Goal: Check status

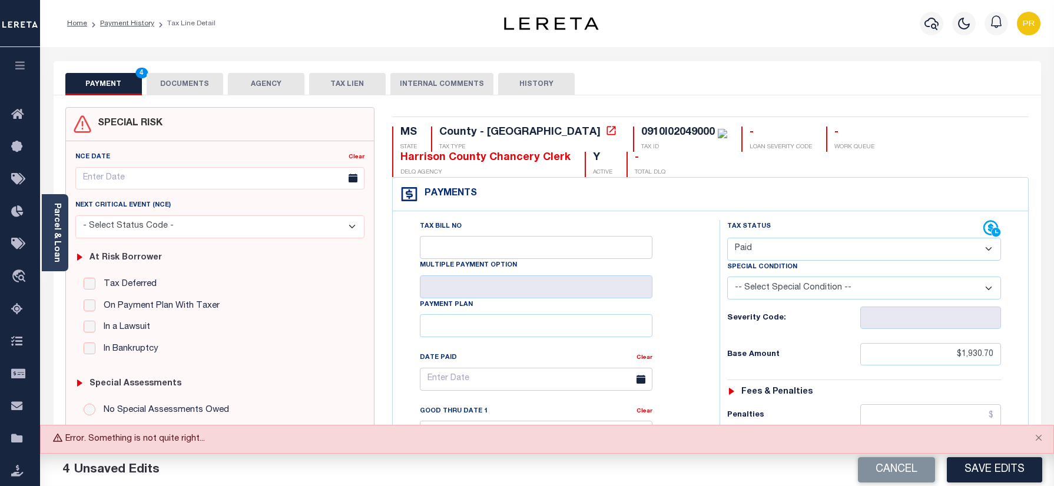
select select "PYD"
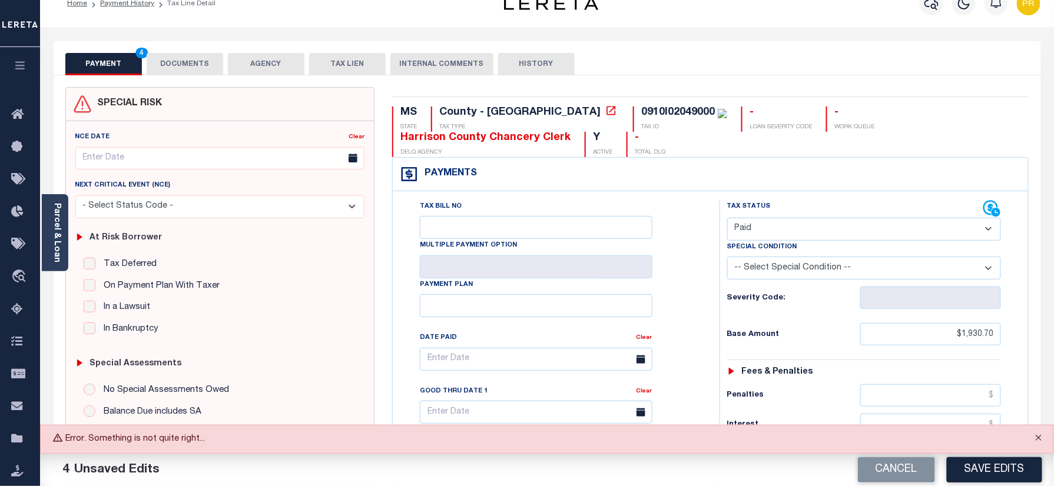
scroll to position [20, 0]
click at [1043, 435] on button "Close" at bounding box center [1038, 439] width 29 height 26
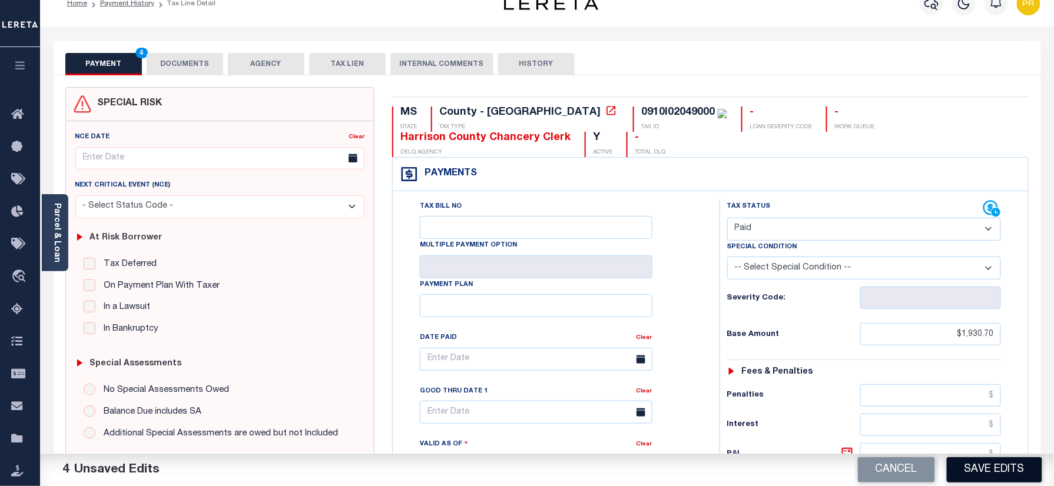
click at [989, 467] on button "Save Edits" at bounding box center [994, 469] width 95 height 25
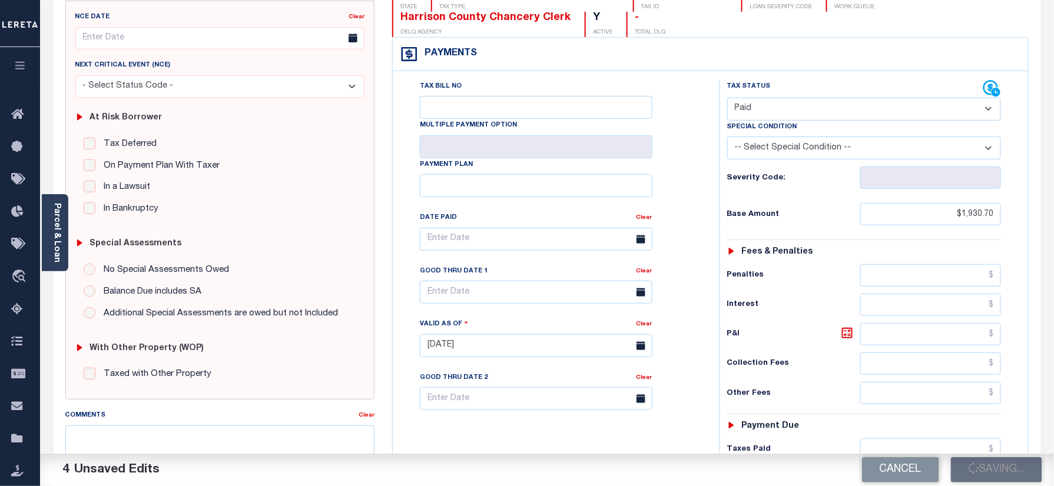
scroll to position [256, 0]
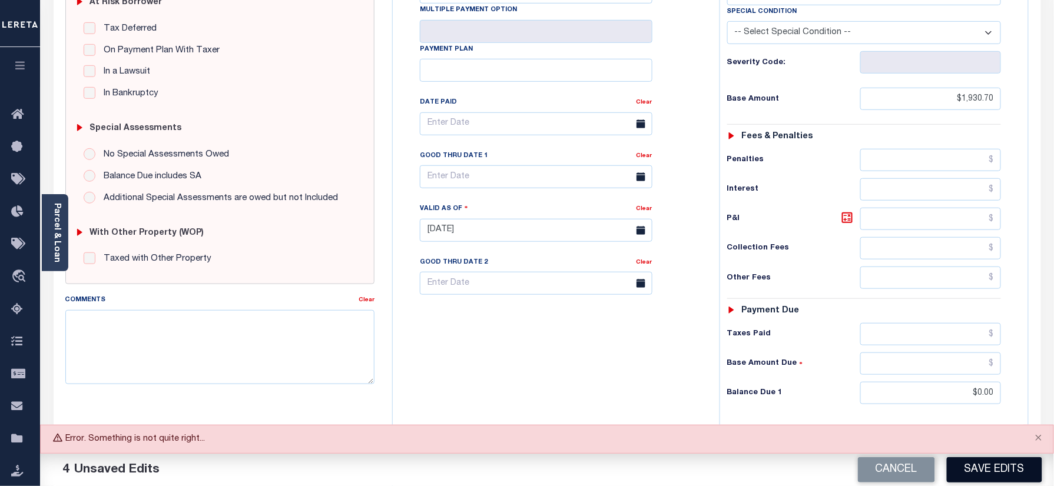
click at [979, 474] on button "Save Edits" at bounding box center [994, 469] width 95 height 25
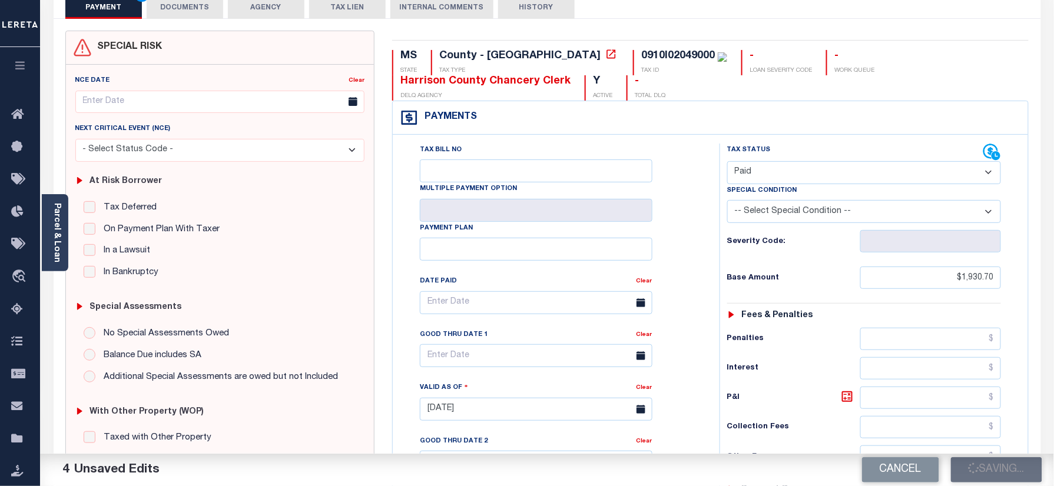
scroll to position [0, 0]
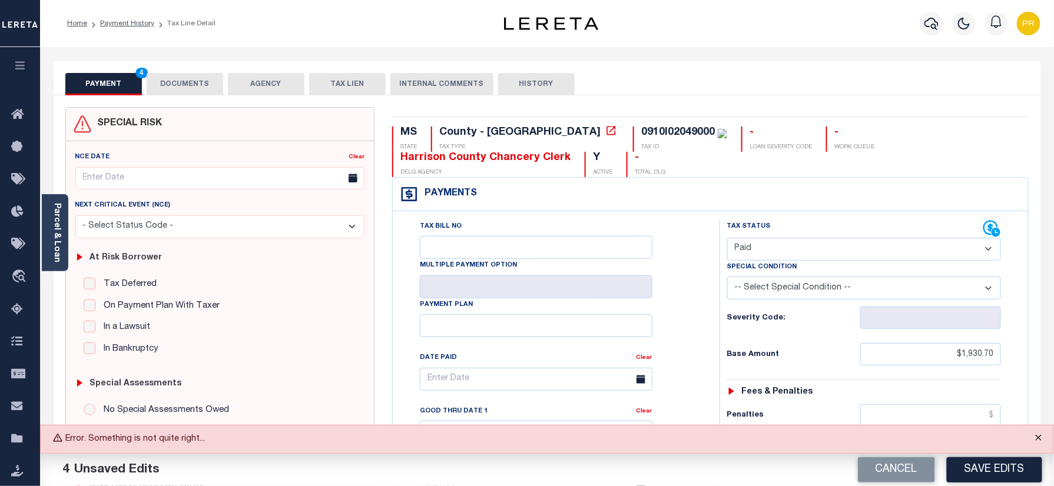
click at [1037, 443] on button "Close" at bounding box center [1038, 439] width 29 height 26
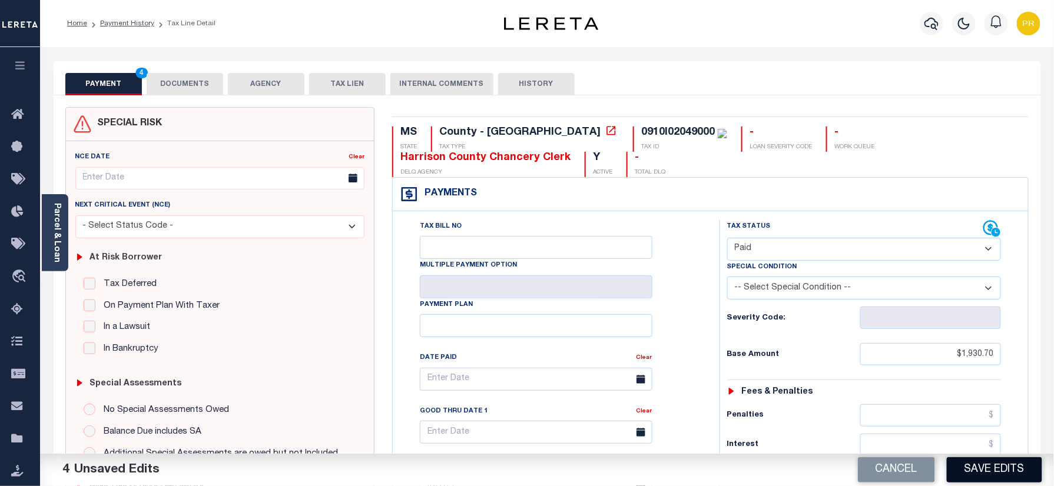
click at [990, 472] on button "Save Edits" at bounding box center [994, 469] width 95 height 25
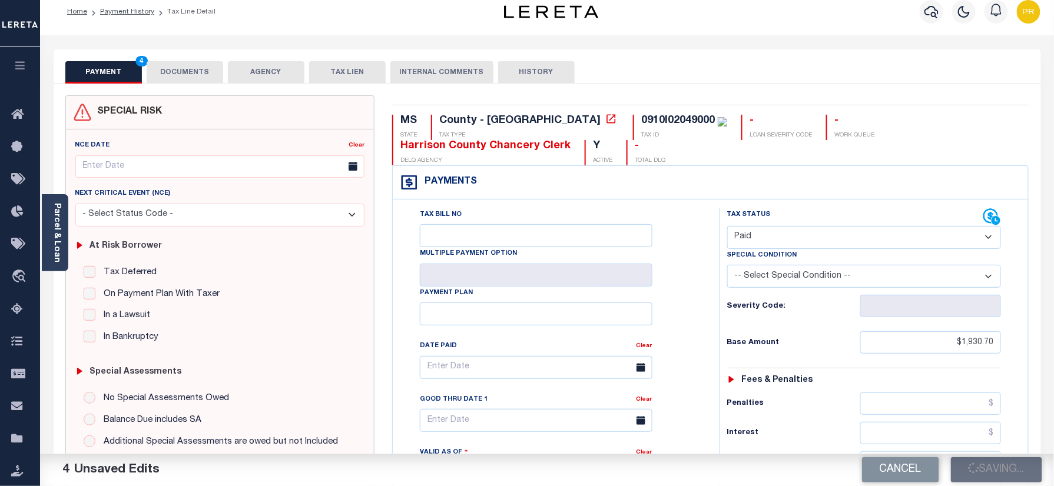
scroll to position [314, 0]
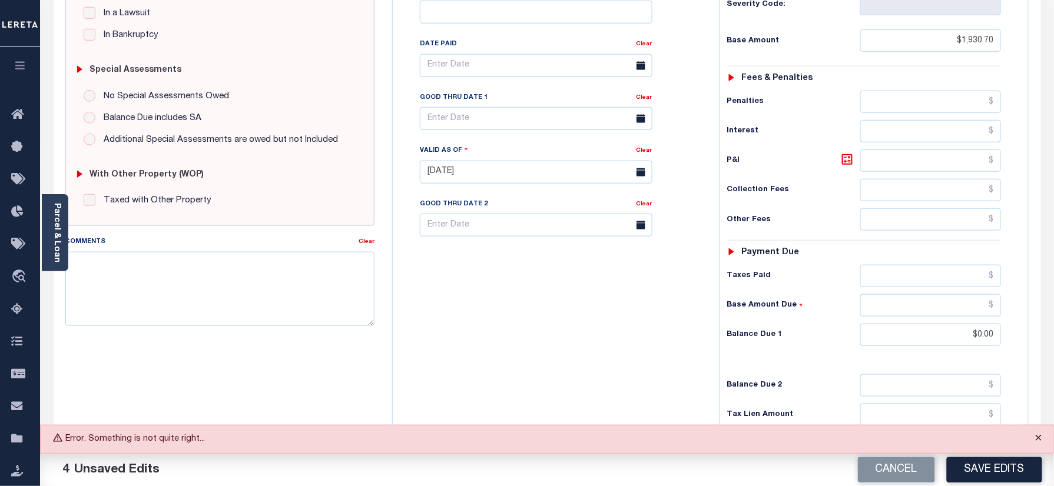
click at [1039, 436] on button "Close" at bounding box center [1038, 439] width 29 height 26
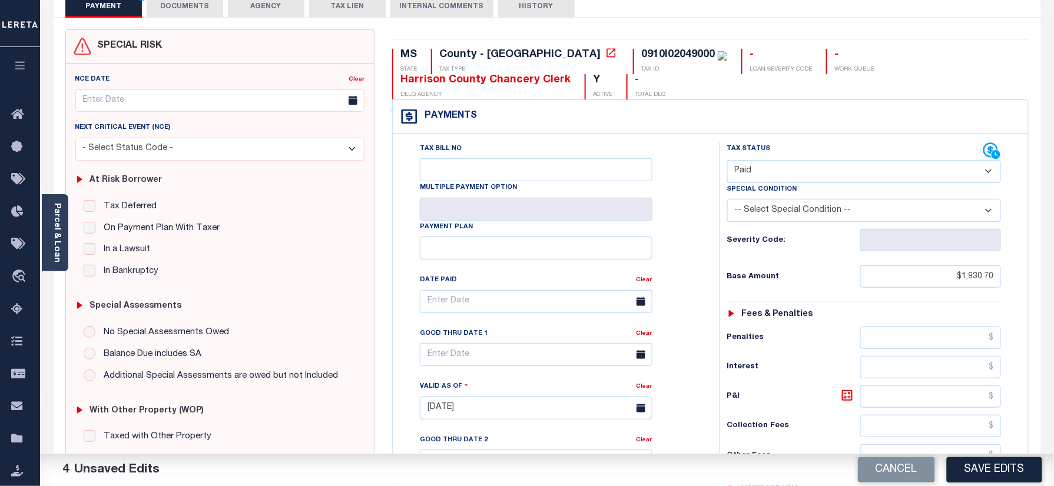
scroll to position [413, 0]
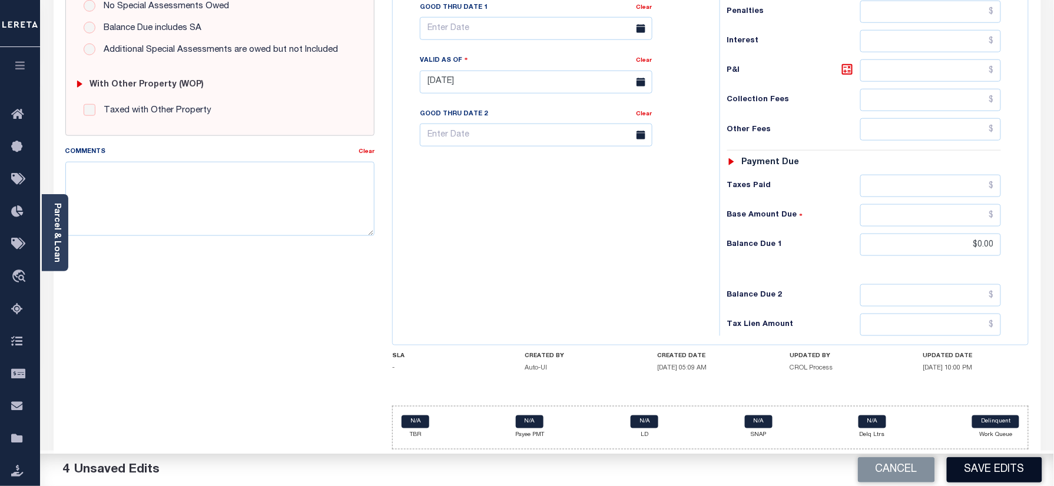
click at [981, 464] on button "Save Edits" at bounding box center [994, 469] width 95 height 25
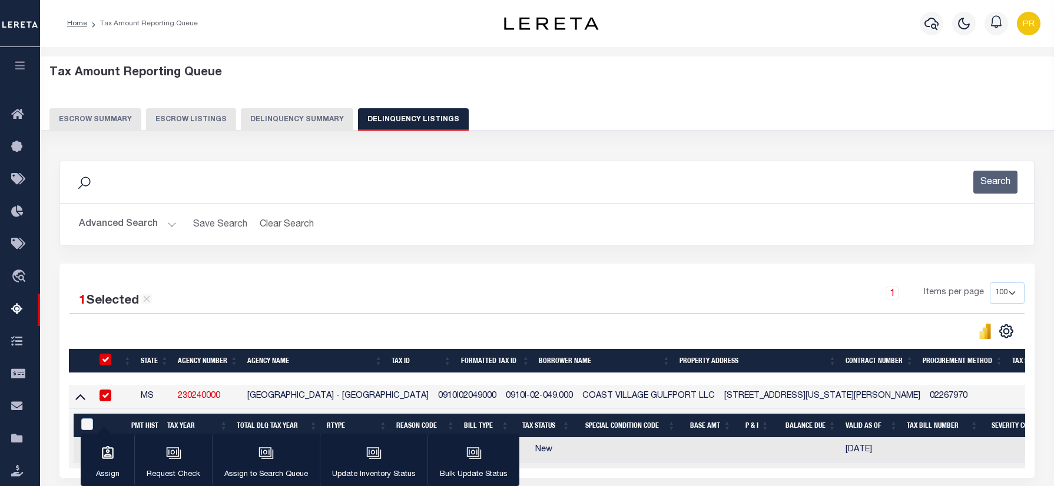
select select "100"
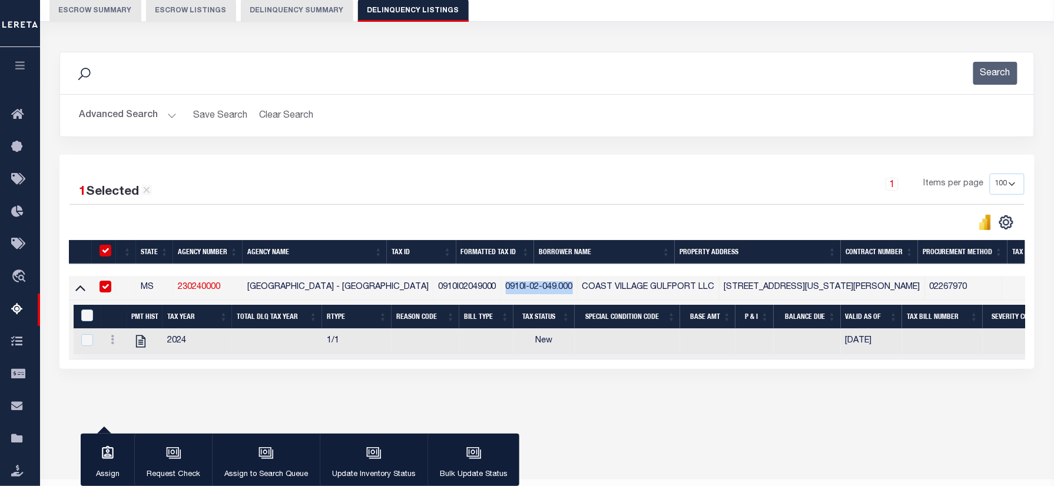
scroll to position [109, 0]
click at [712, 125] on h2 "Advanced Search Save Search Clear Search tblassign_wrapper_dynamictable_____Def…" at bounding box center [546, 115] width 955 height 23
click at [540, 223] on div at bounding box center [307, 222] width 477 height 16
drag, startPoint x: 460, startPoint y: 286, endPoint x: 394, endPoint y: 293, distance: 66.3
click at [433, 293] on td "0910I02049000" at bounding box center [467, 288] width 68 height 24
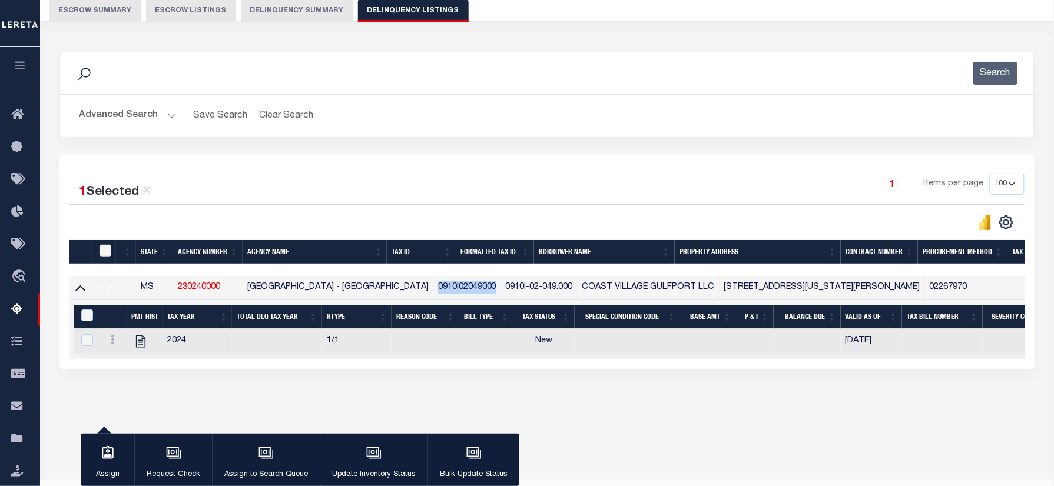
checkbox input "false"
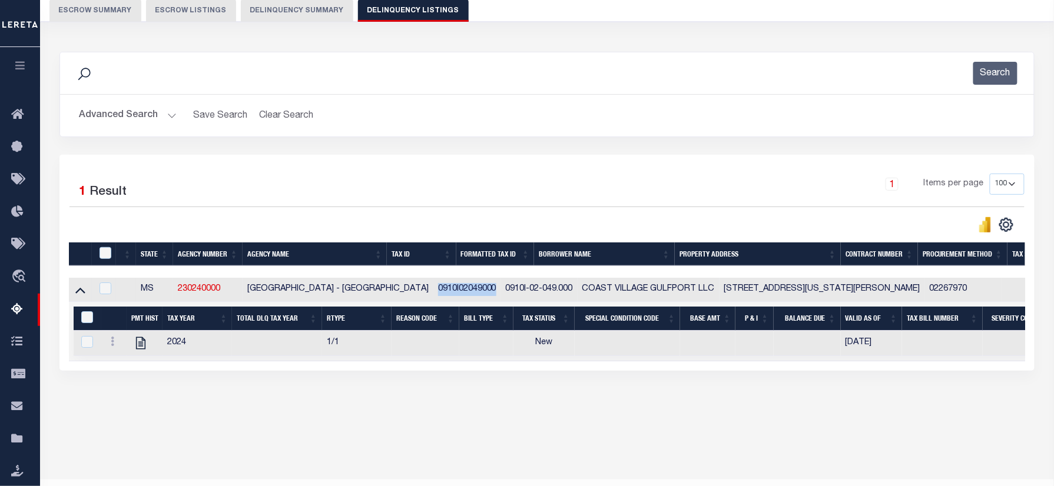
scroll to position [111, 0]
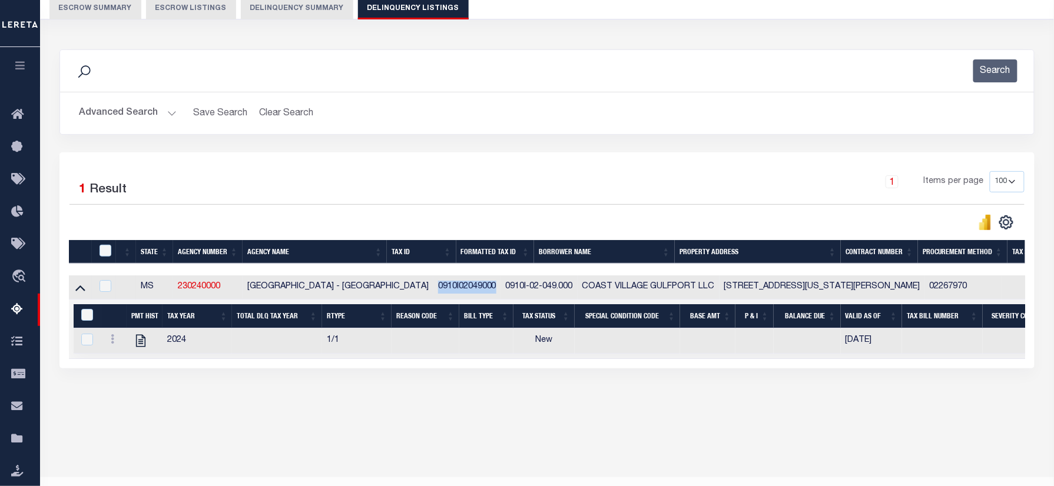
copy td "0910I02049000"
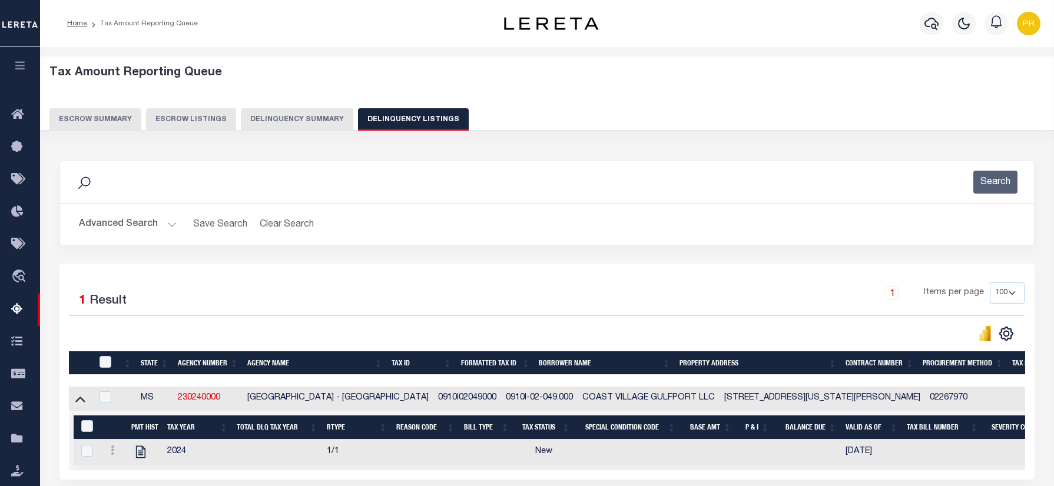
select select "100"
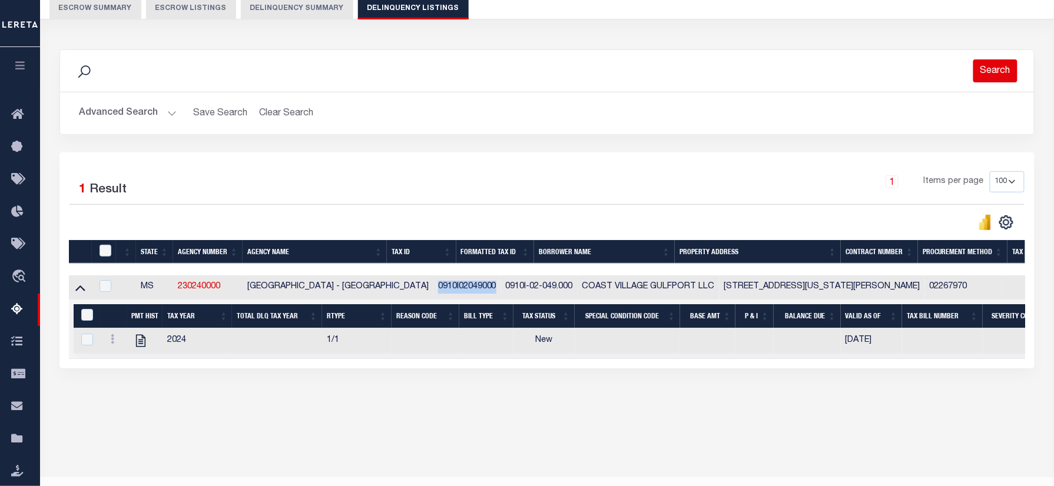
scroll to position [111, 0]
click at [1004, 73] on button "Search" at bounding box center [995, 70] width 44 height 23
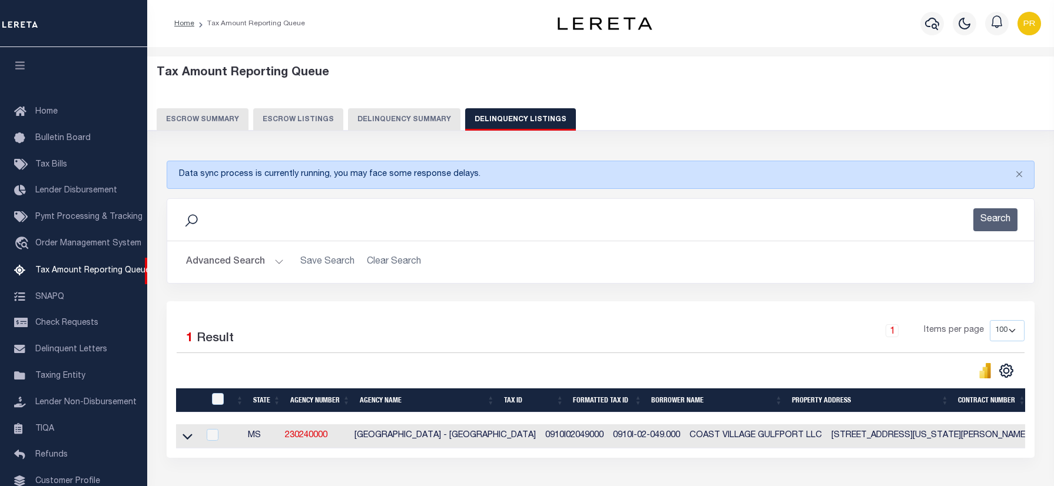
select select "MS"
select select "100"
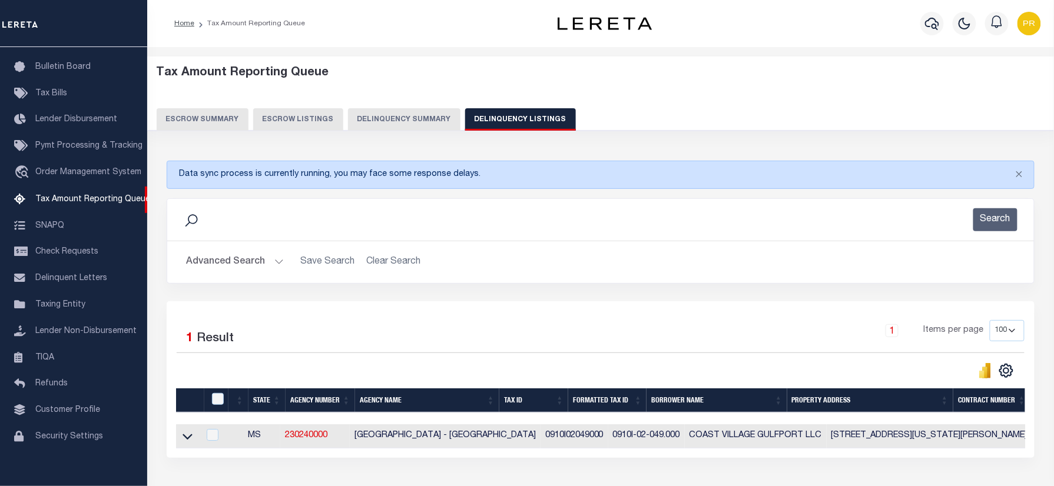
click at [241, 268] on button "Advanced Search" at bounding box center [235, 262] width 98 height 23
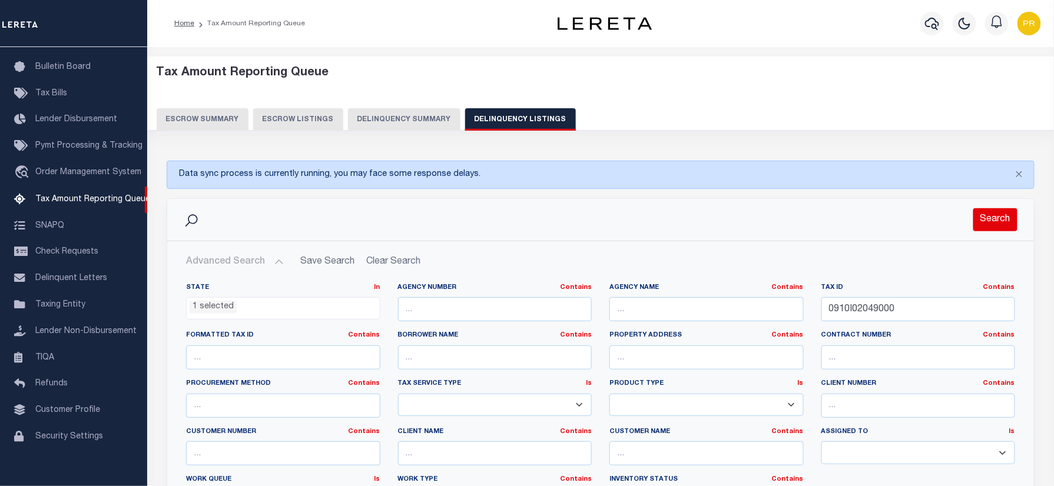
drag, startPoint x: 987, startPoint y: 217, endPoint x: 931, endPoint y: 251, distance: 65.0
click at [986, 217] on button "Search" at bounding box center [995, 219] width 44 height 23
